Goal: Task Accomplishment & Management: Complete application form

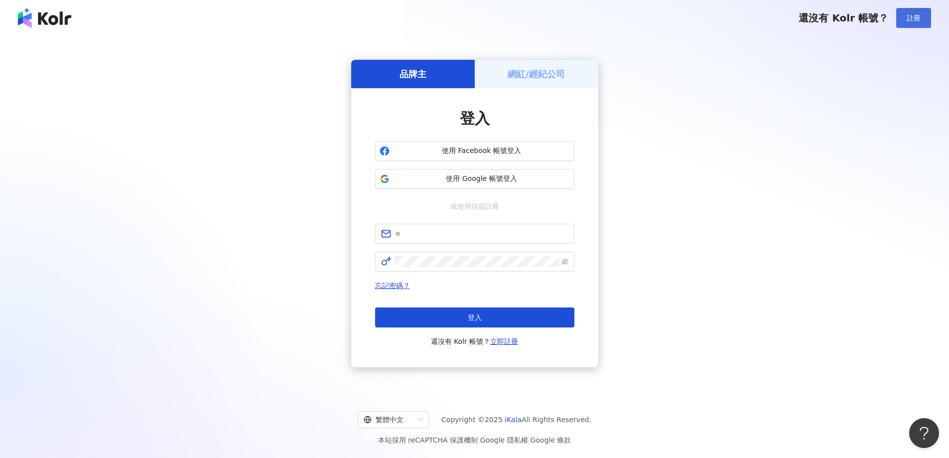
click at [912, 22] on span "註冊" at bounding box center [913, 18] width 14 height 8
click at [39, 20] on img at bounding box center [44, 18] width 53 height 20
click at [561, 68] on h5 "網紅/經紀公司" at bounding box center [535, 74] width 57 height 12
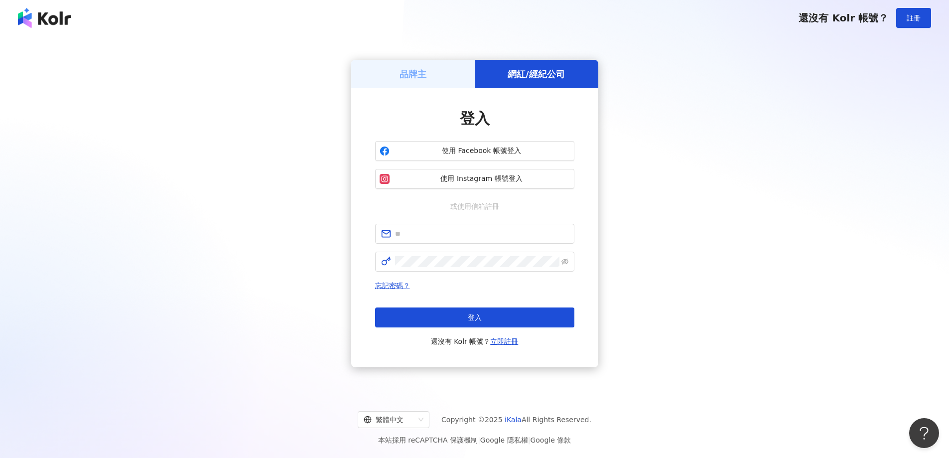
click at [447, 73] on div "品牌主" at bounding box center [413, 74] width 124 height 28
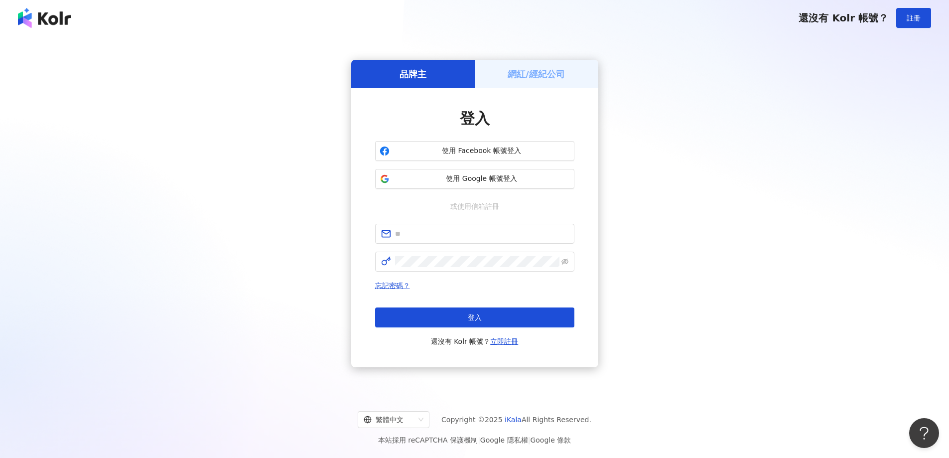
click at [41, 22] on img at bounding box center [44, 18] width 53 height 20
click at [515, 75] on h5 "網紅/經紀公司" at bounding box center [535, 74] width 57 height 12
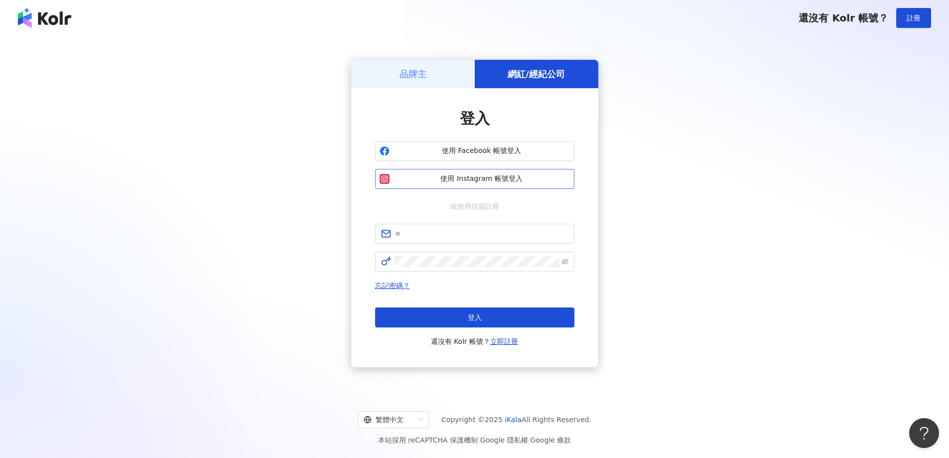
click at [537, 177] on span "使用 Instagram 帳號登入" at bounding box center [481, 179] width 176 height 10
